Goal: Information Seeking & Learning: Find specific fact

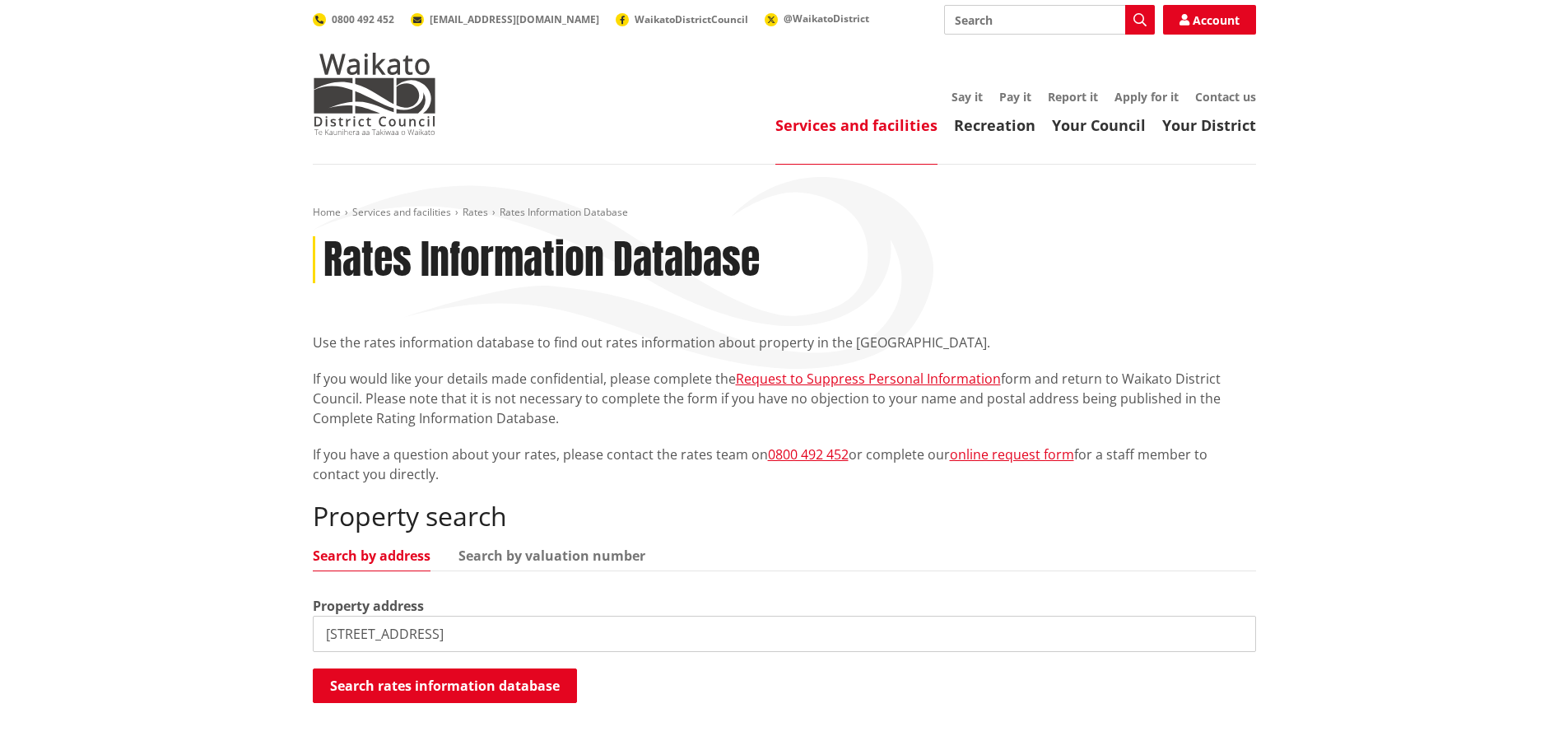
type input "[STREET_ADDRESS]"
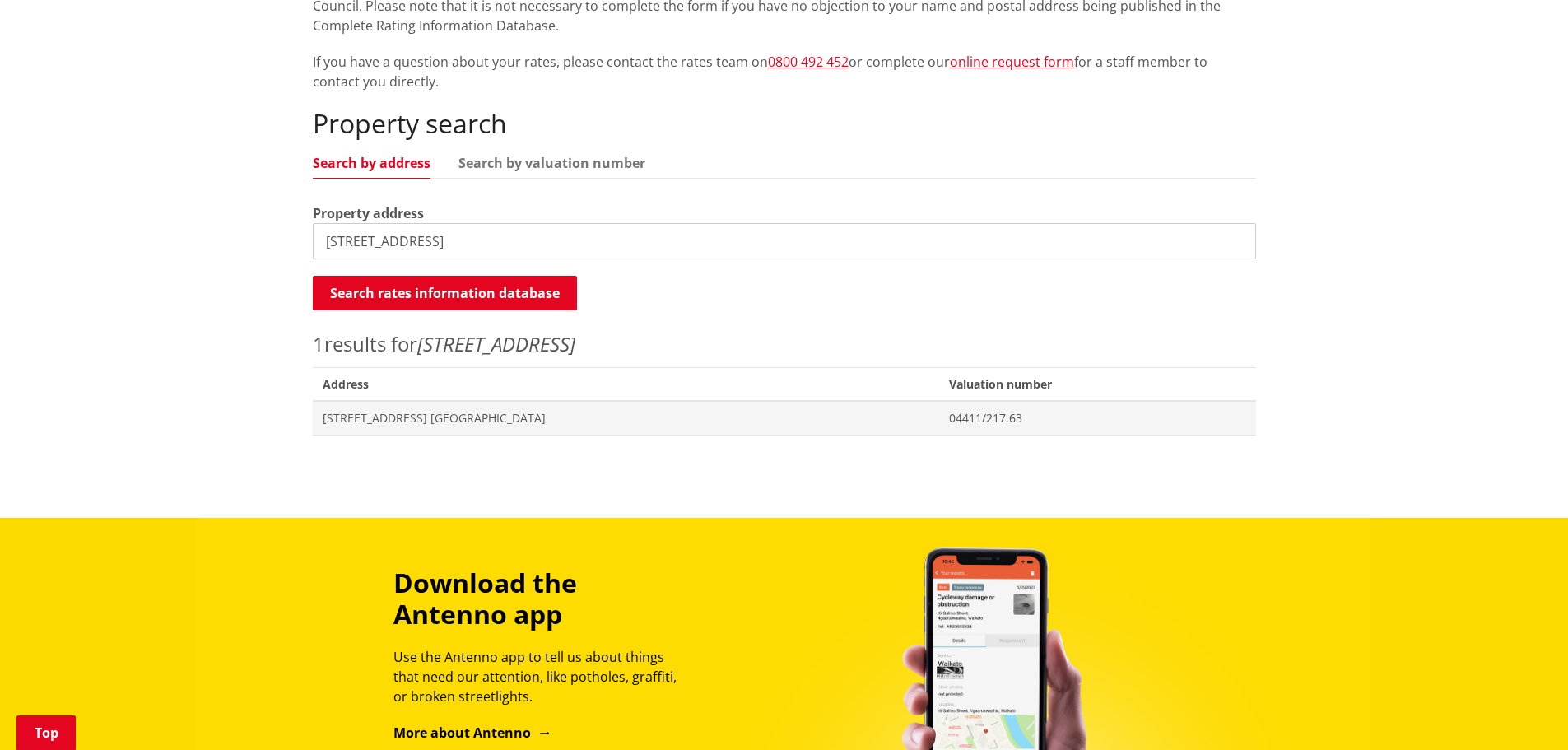
scroll to position [411, 0]
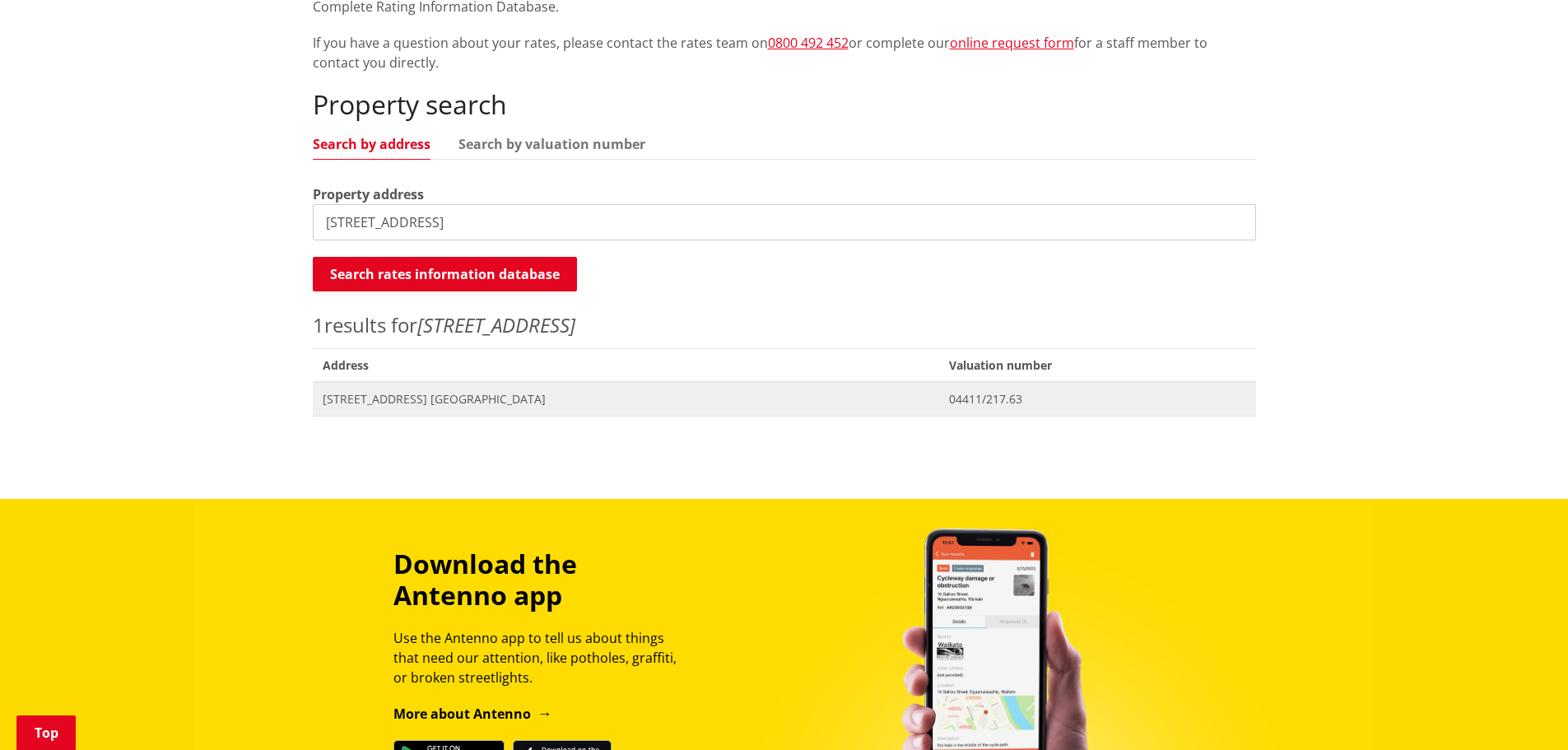
click at [437, 396] on span "[STREET_ADDRESS] [GEOGRAPHIC_DATA]" at bounding box center [626, 399] width 607 height 16
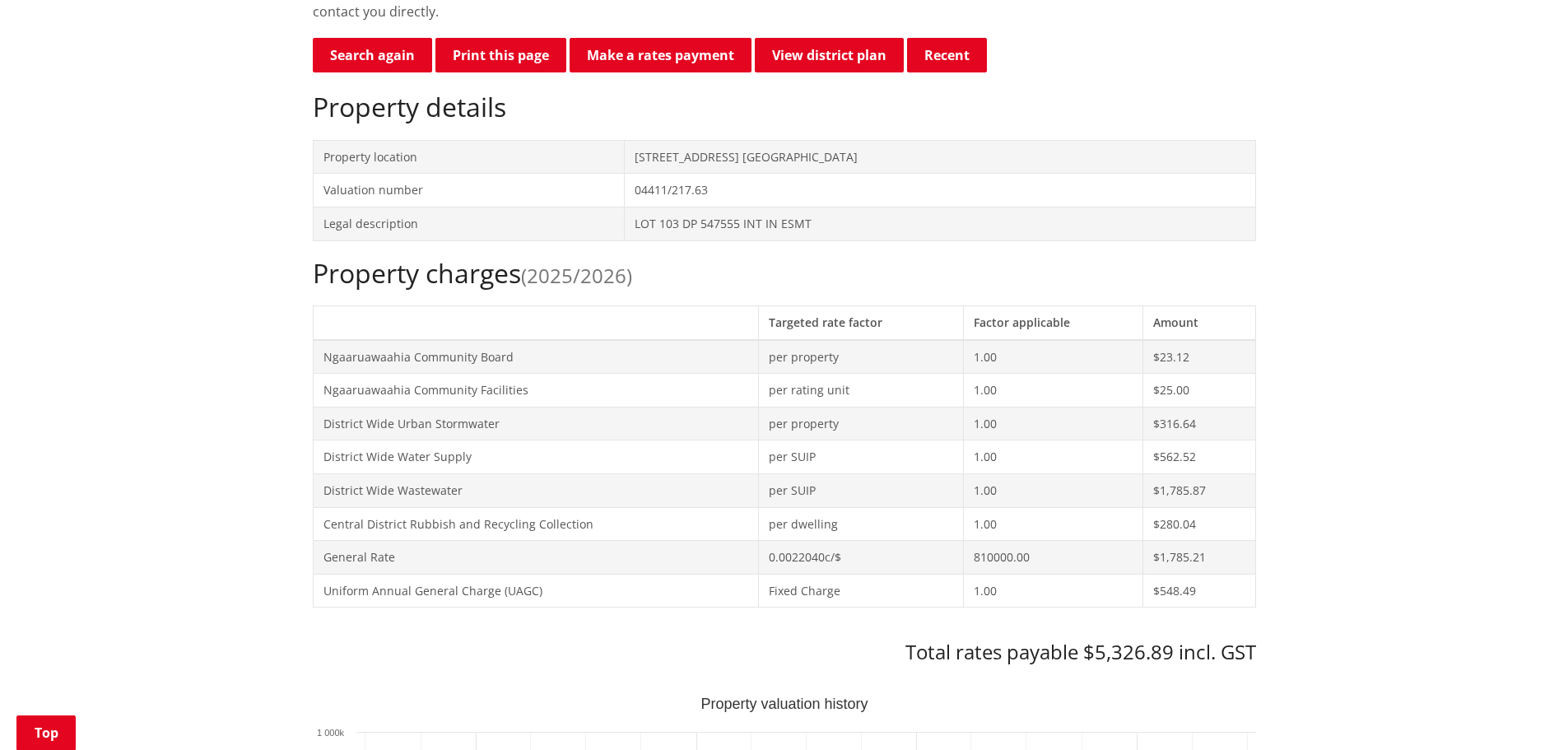
scroll to position [493, 0]
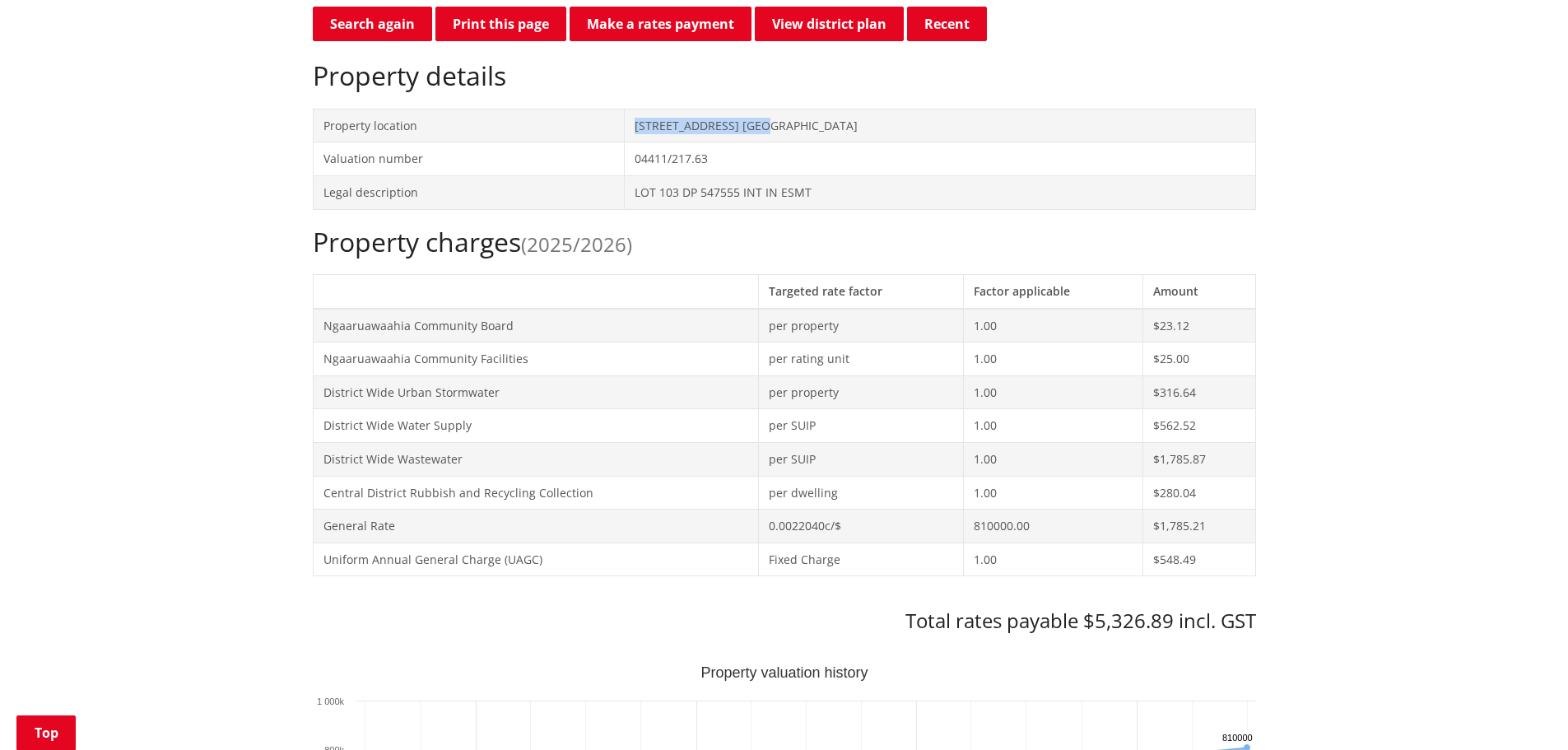
drag, startPoint x: 767, startPoint y: 123, endPoint x: 631, endPoint y: 111, distance: 136.5
click at [631, 111] on tr "Property location 30 Kotukutuku Street NGARUAWAHIA" at bounding box center [783, 125] width 942 height 34
copy tr "30 Kotukutuku Street"
